Goal: Check status

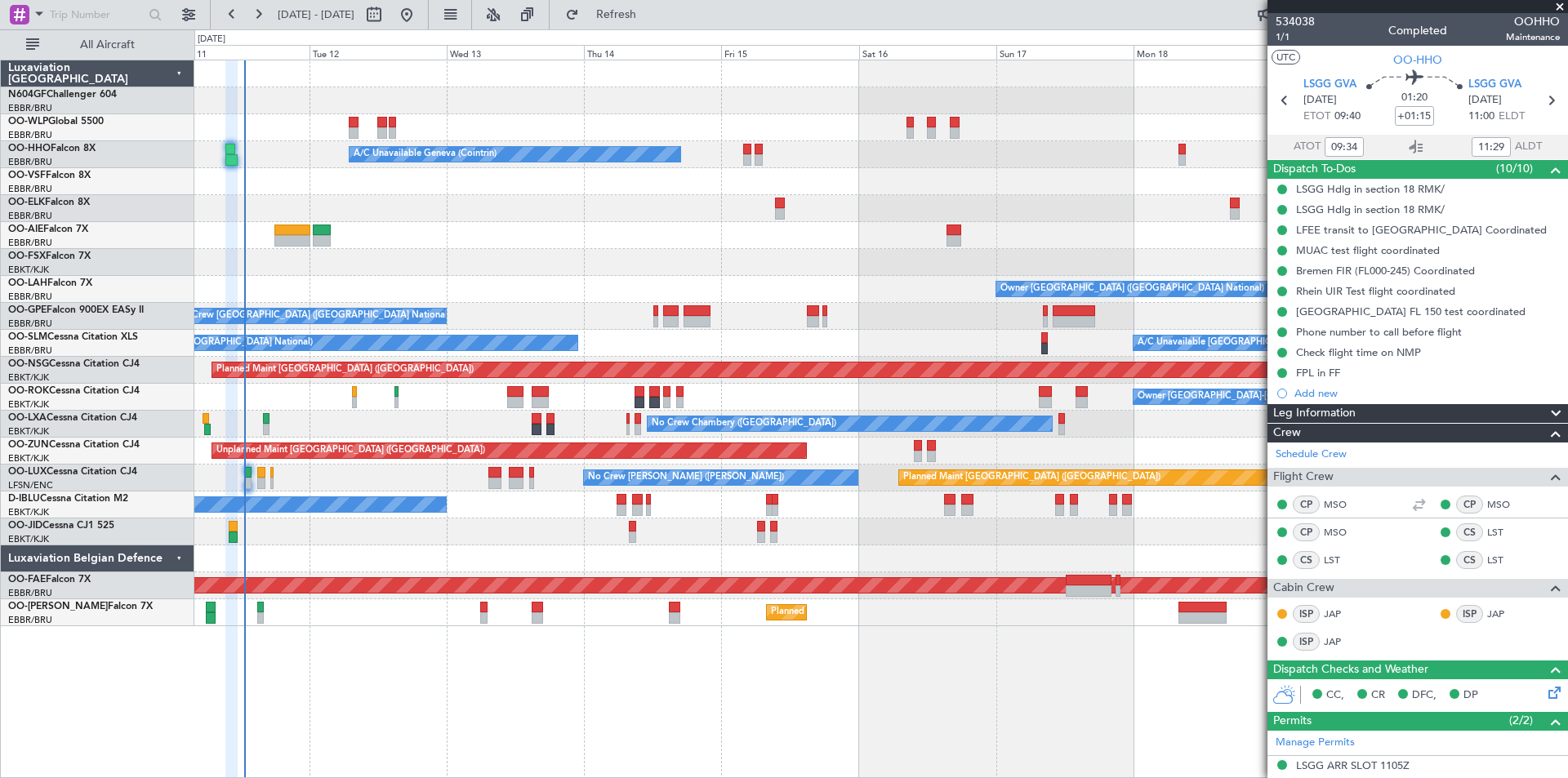
click at [208, 472] on div "Planned Maint [GEOGRAPHIC_DATA] ([GEOGRAPHIC_DATA]) A/C Unavailable Geneva (Coi…" at bounding box center [881, 343] width 1373 height 566
click at [58, 97] on link "N604GF Challenger 604" at bounding box center [63, 95] width 109 height 9
click at [1545, 697] on icon at bounding box center [1552, 690] width 13 height 13
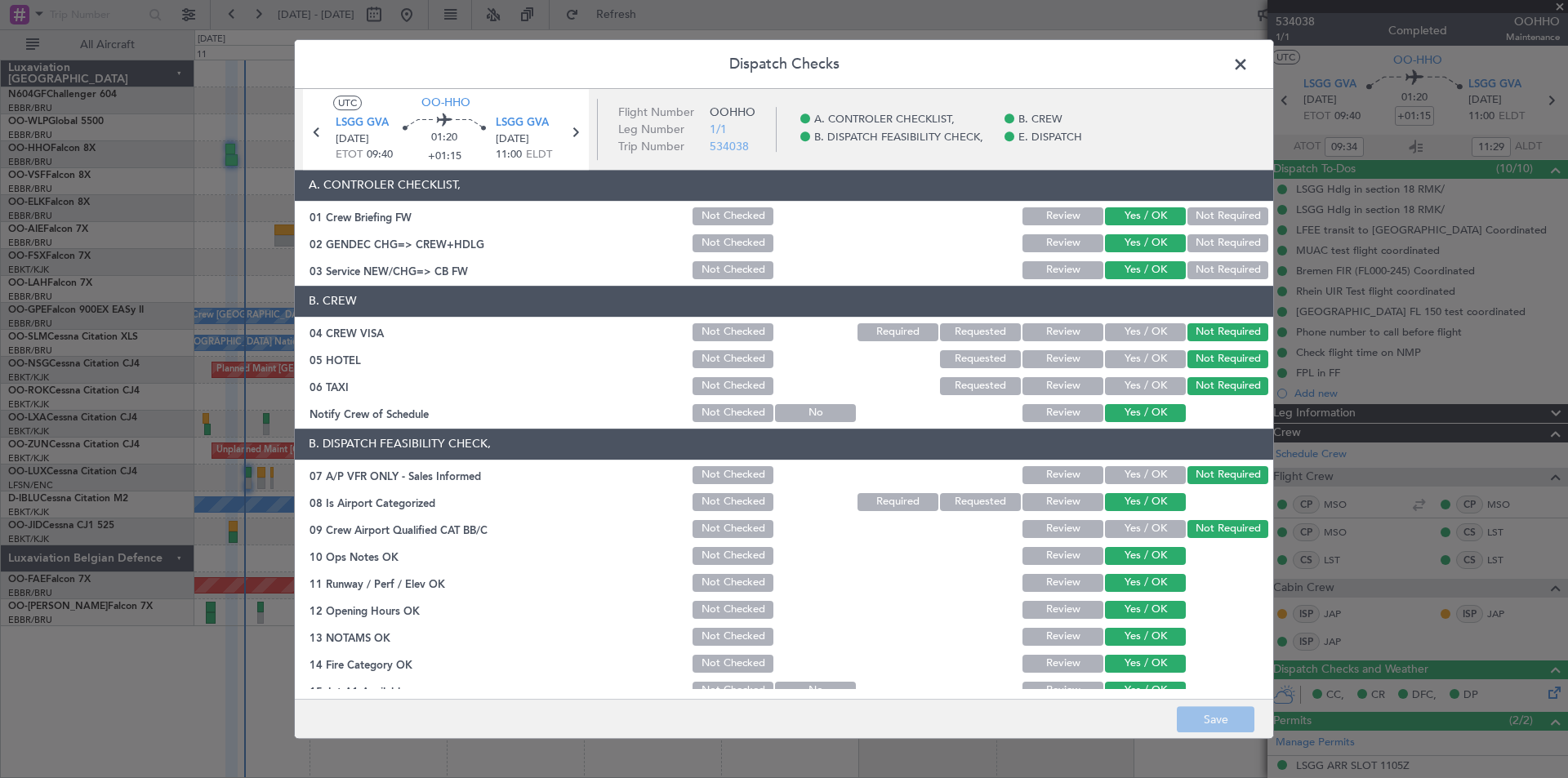
drag, startPoint x: 332, startPoint y: 588, endPoint x: 446, endPoint y: 586, distance: 114.0
click at [446, 586] on div "11 Runway / Perf / Elev OK" at bounding box center [492, 582] width 395 height 16
click at [562, 61] on header "Dispatch Checks" at bounding box center [784, 64] width 978 height 49
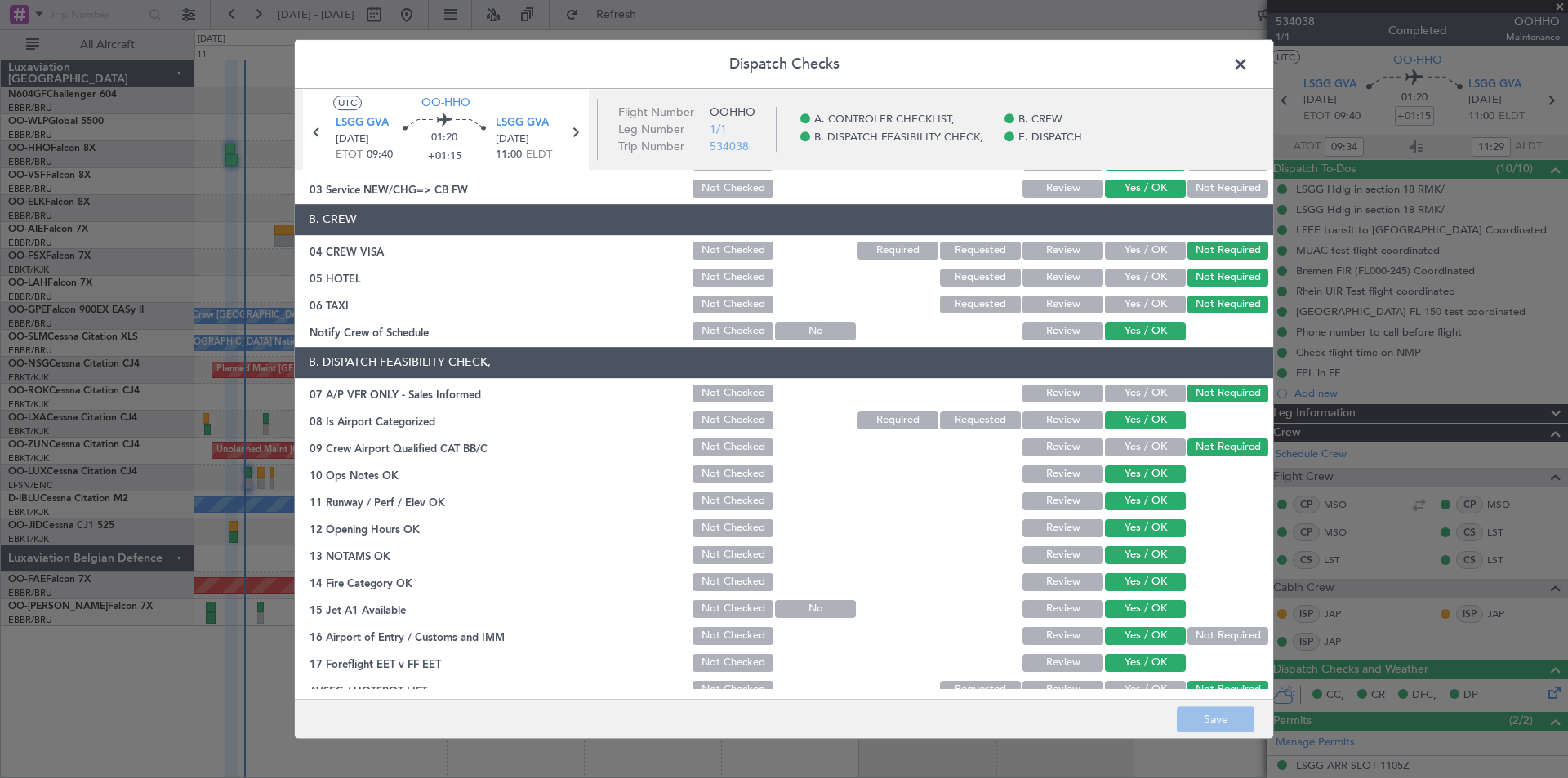
click at [1249, 74] on span at bounding box center [1249, 68] width 0 height 32
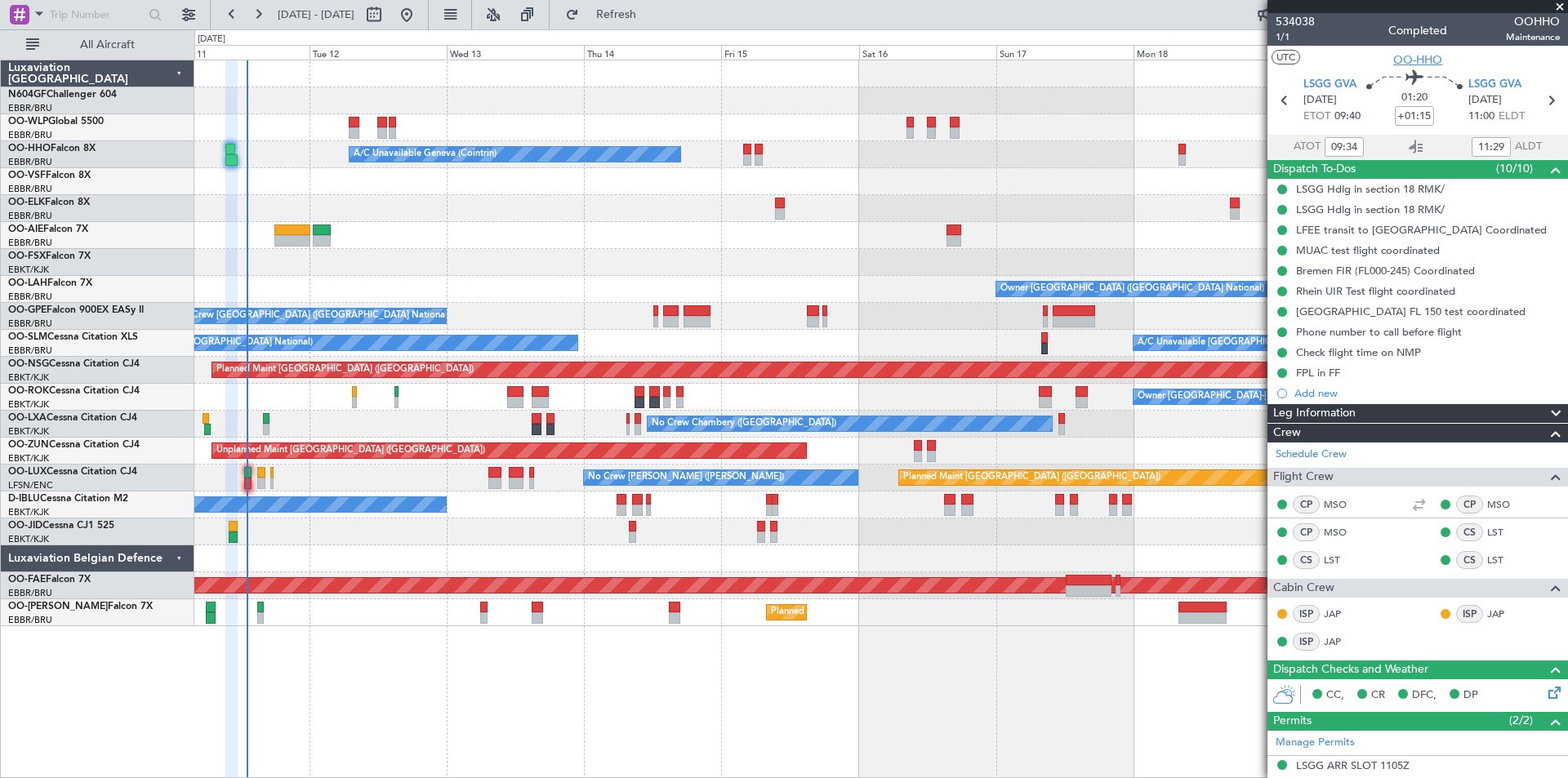
click at [1394, 63] on span "OO-HHO" at bounding box center [1417, 60] width 49 height 17
click at [49, 280] on link "OO-LAH Falcon 7X" at bounding box center [50, 283] width 84 height 9
click at [47, 274] on span "[GEOGRAPHIC_DATA] (Brussels National)" at bounding box center [86, 280] width 156 height 21
click at [61, 284] on link "OO-LAH Falcon 7X" at bounding box center [50, 283] width 84 height 9
